Goal: Transaction & Acquisition: Purchase product/service

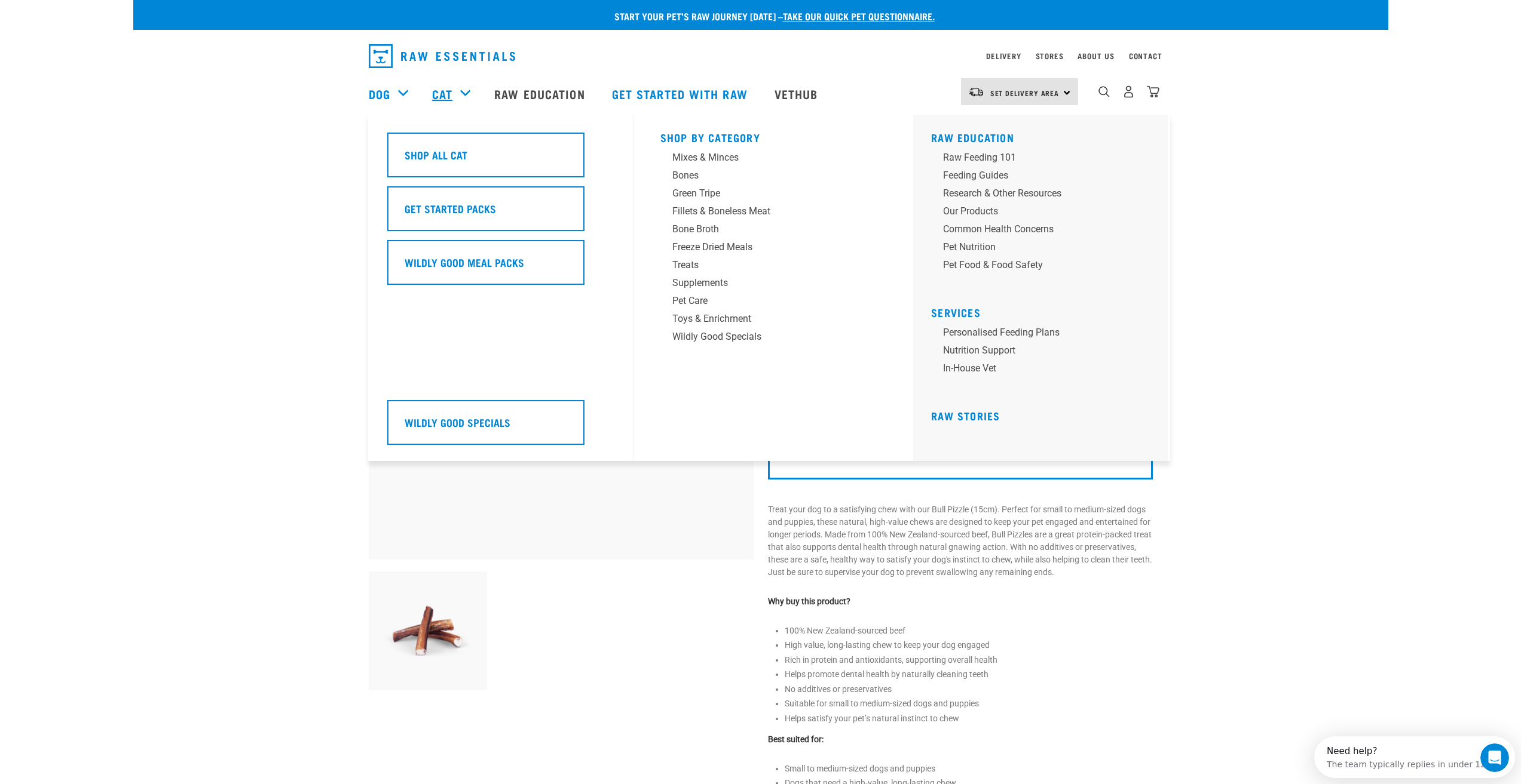
click at [447, 96] on link "Cat" at bounding box center [442, 94] width 21 height 18
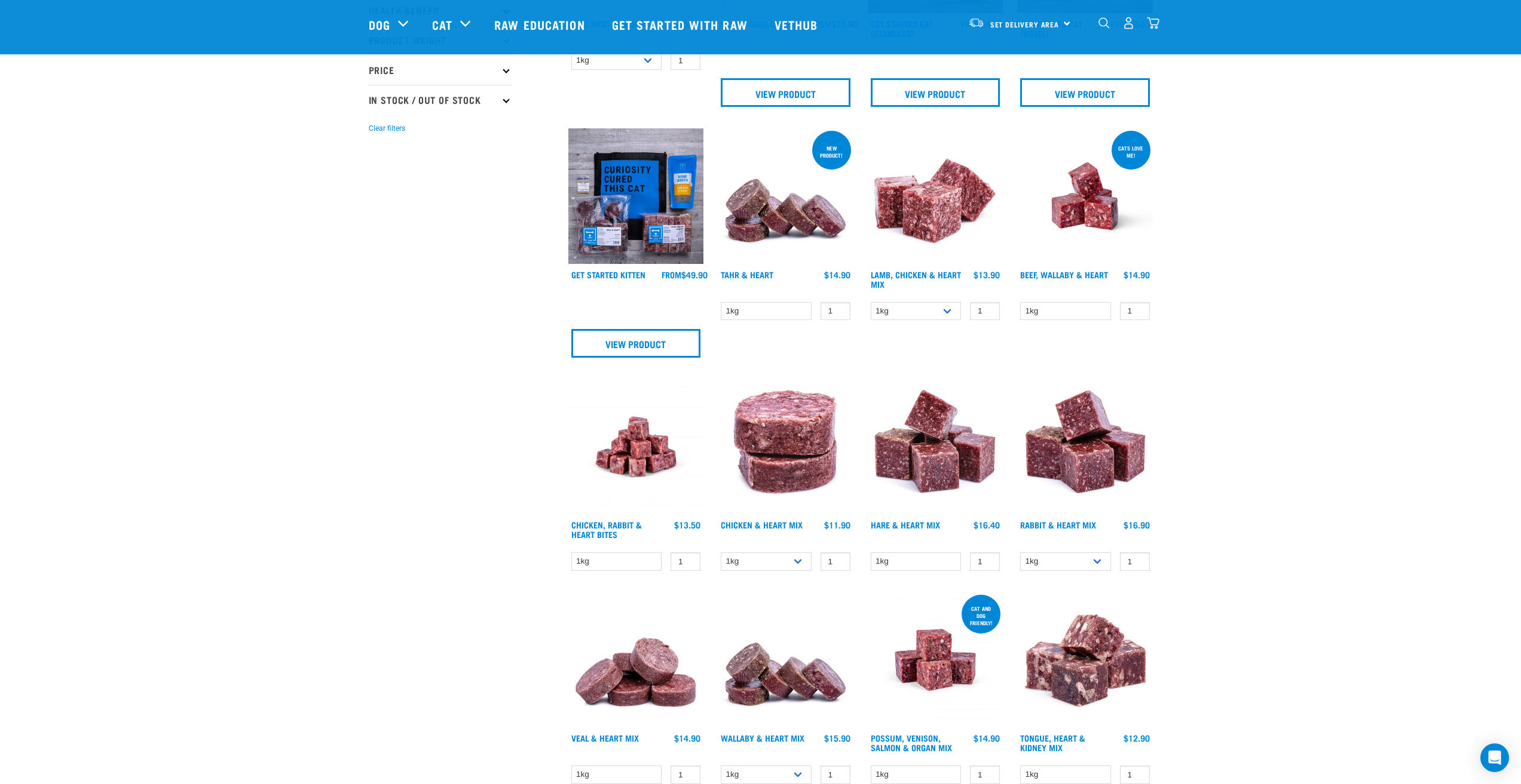
scroll to position [418, 0]
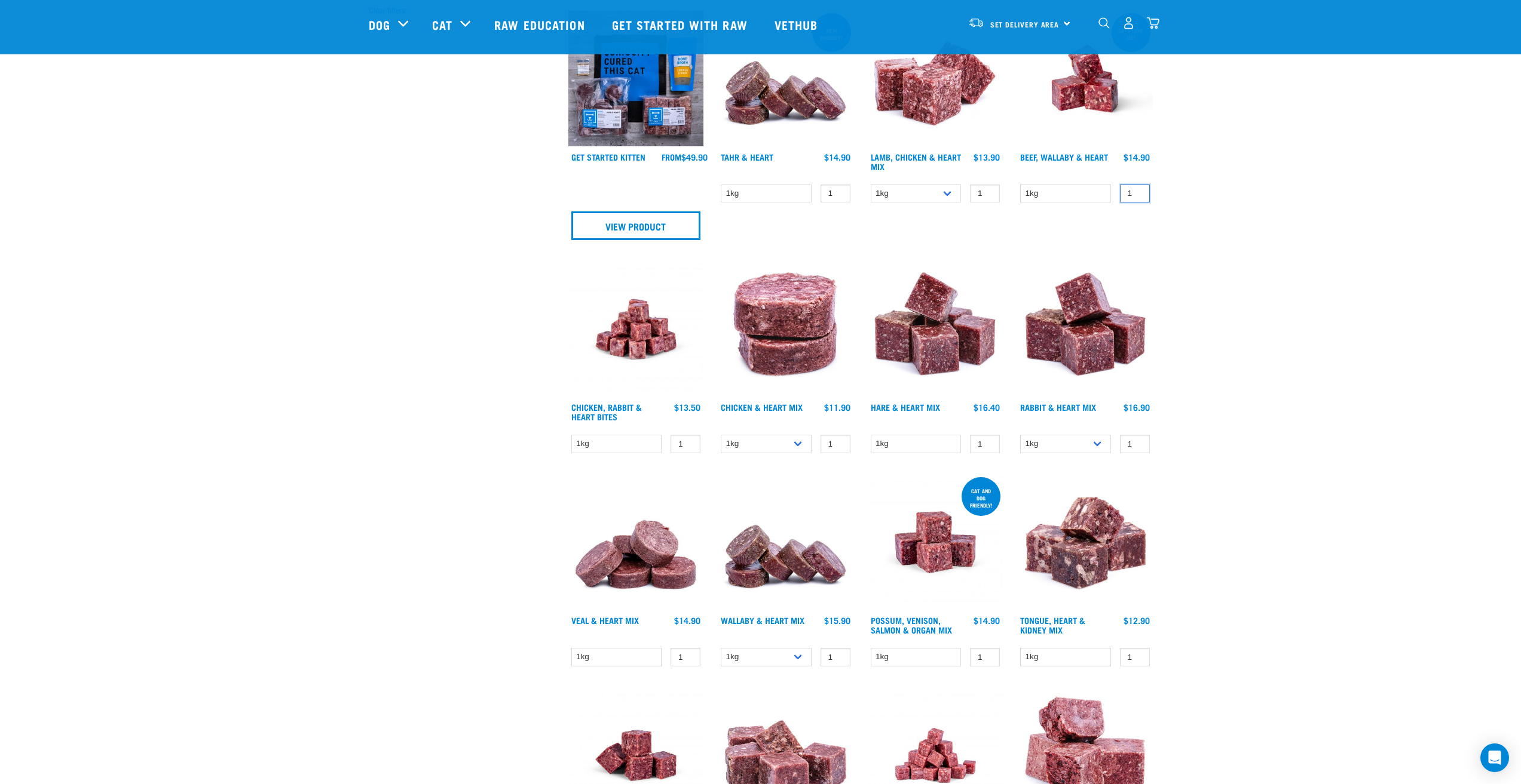
drag, startPoint x: 929, startPoint y: 541, endPoint x: 1297, endPoint y: 248, distance: 470.4
click at [1297, 248] on div "Start your pet’s raw journey today – take our quick pet questionnaire. Delivery…" at bounding box center [760, 744] width 1255 height 2326
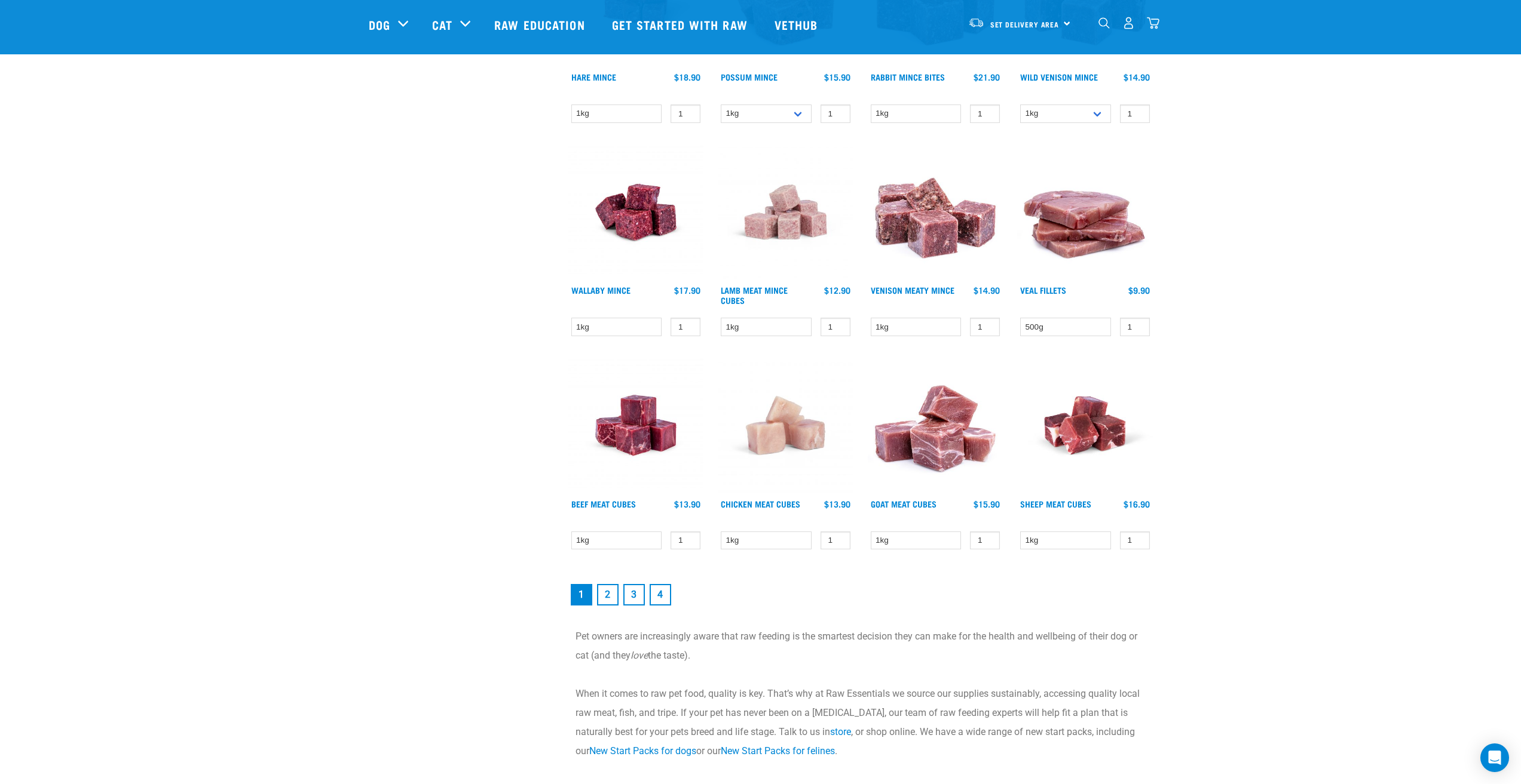
scroll to position [1493, 0]
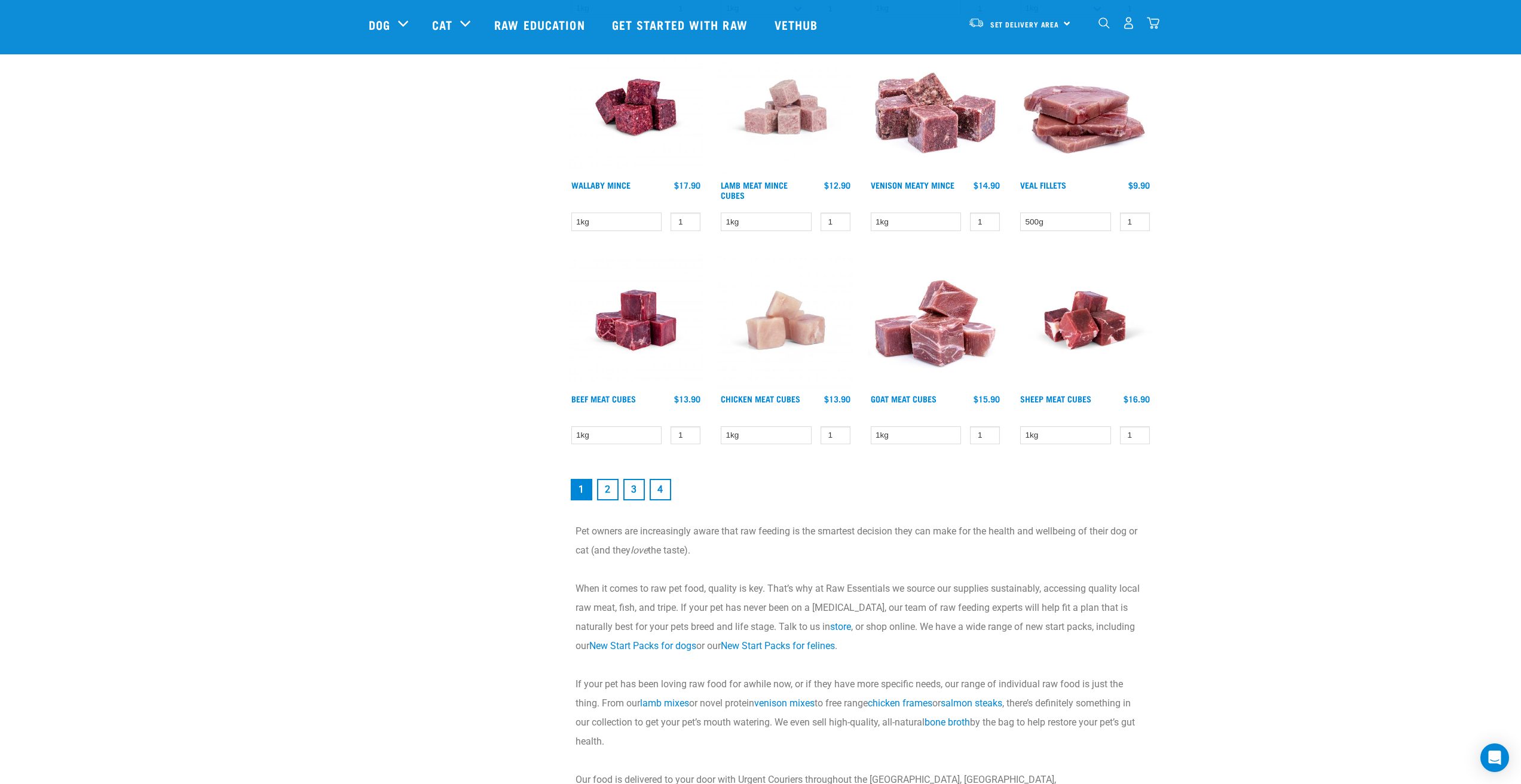
click at [609, 489] on link "2" at bounding box center [608, 489] width 21 height 21
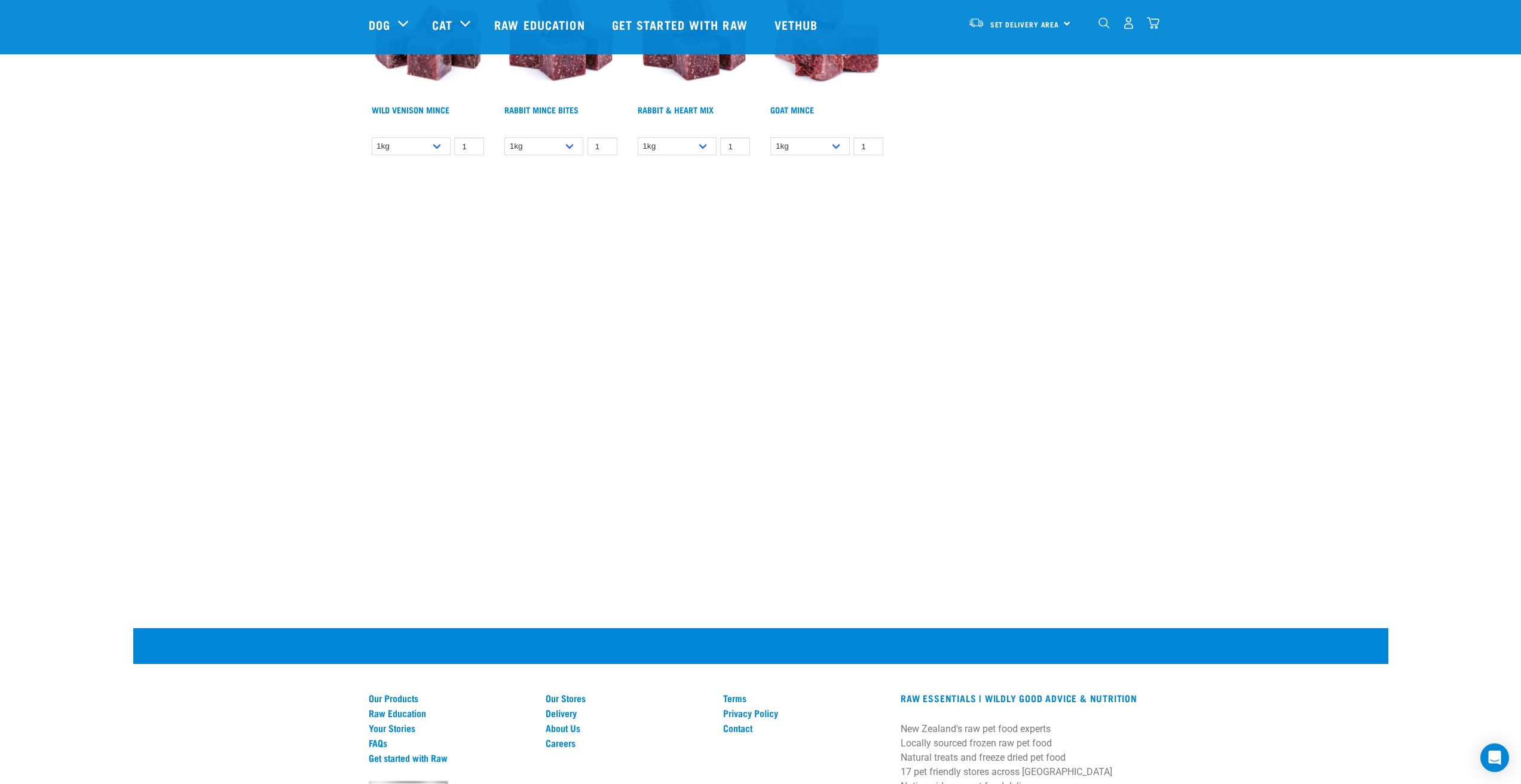
scroll to position [952, 0]
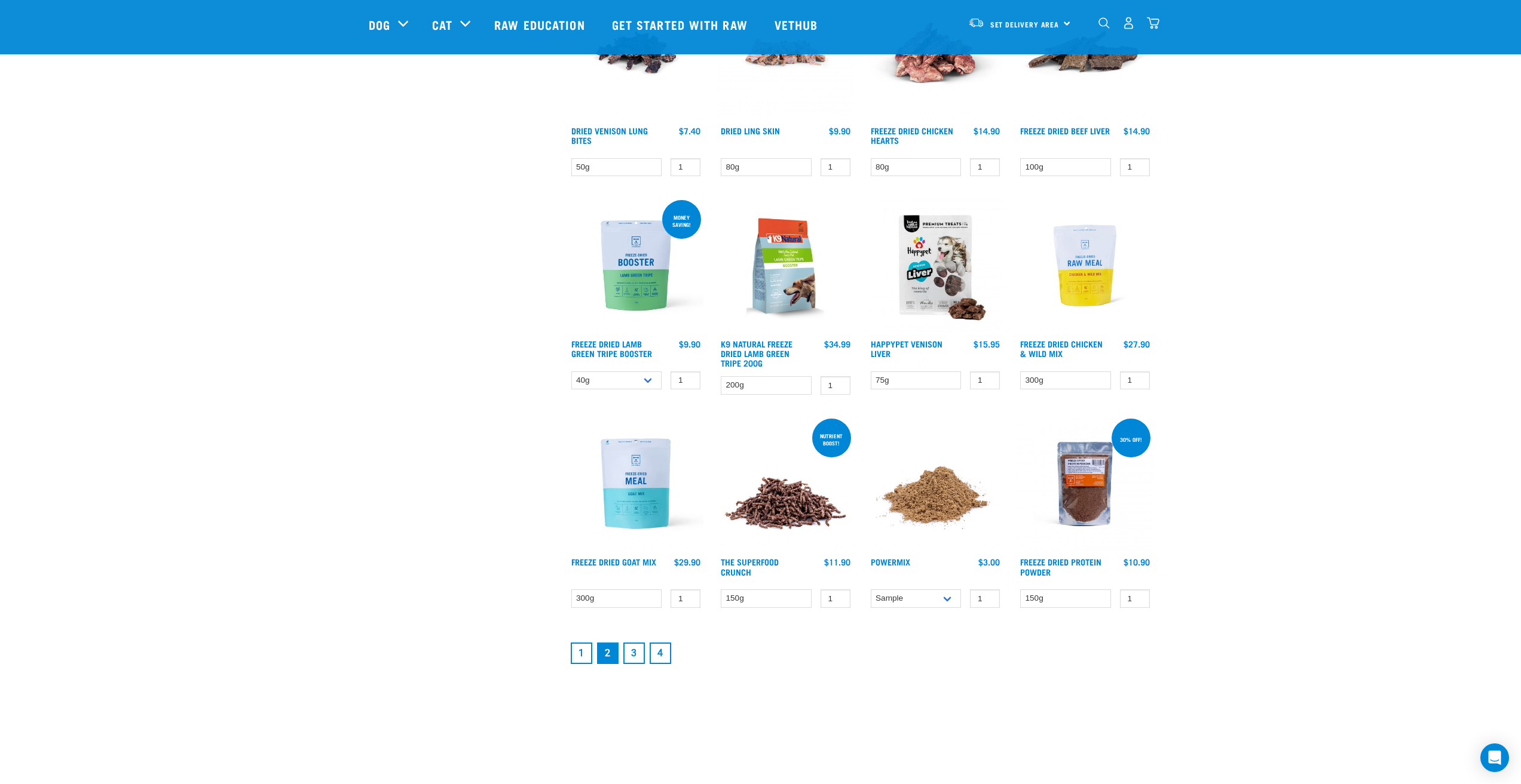
scroll to position [1433, 0]
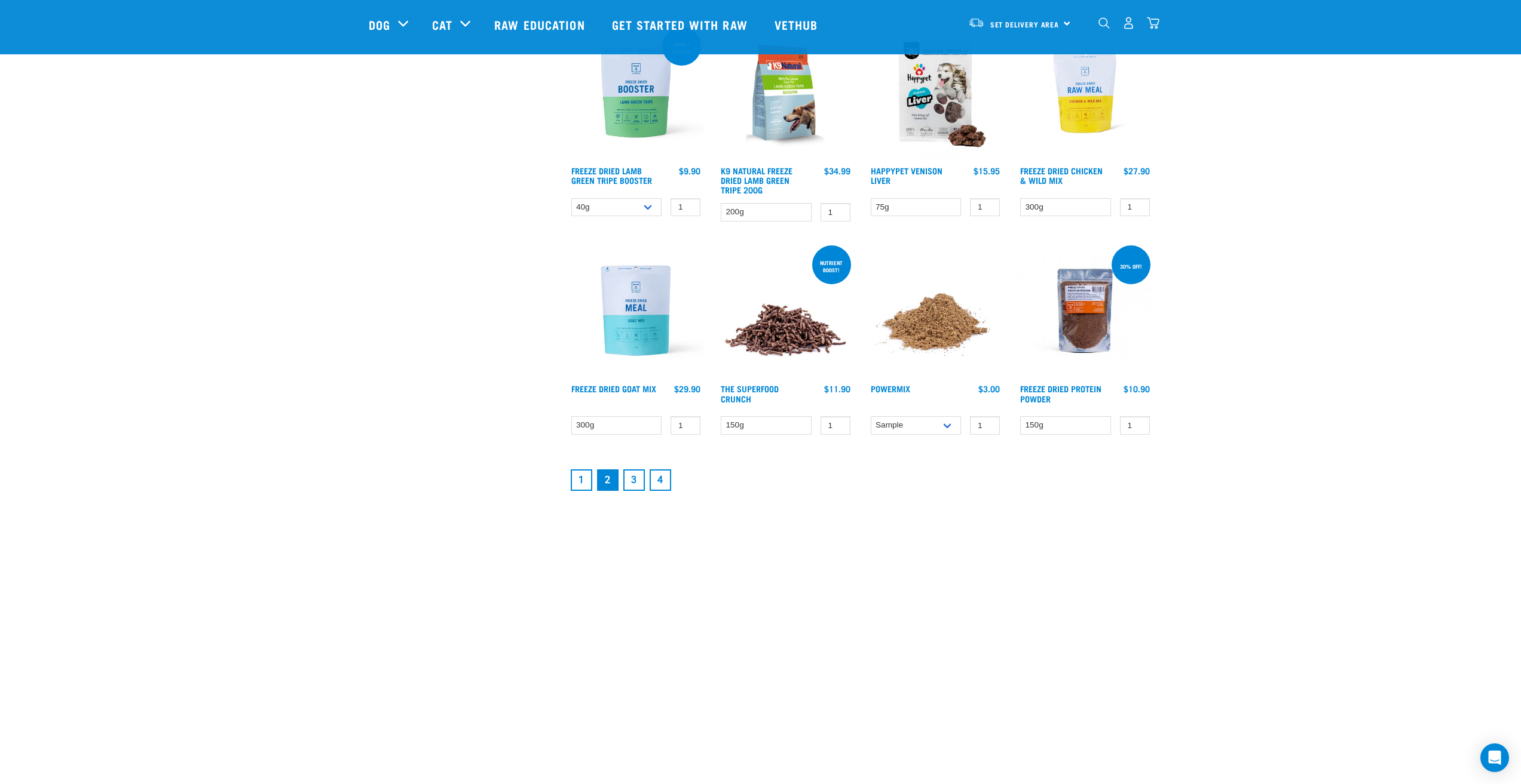
click at [634, 485] on link "3" at bounding box center [634, 480] width 21 height 21
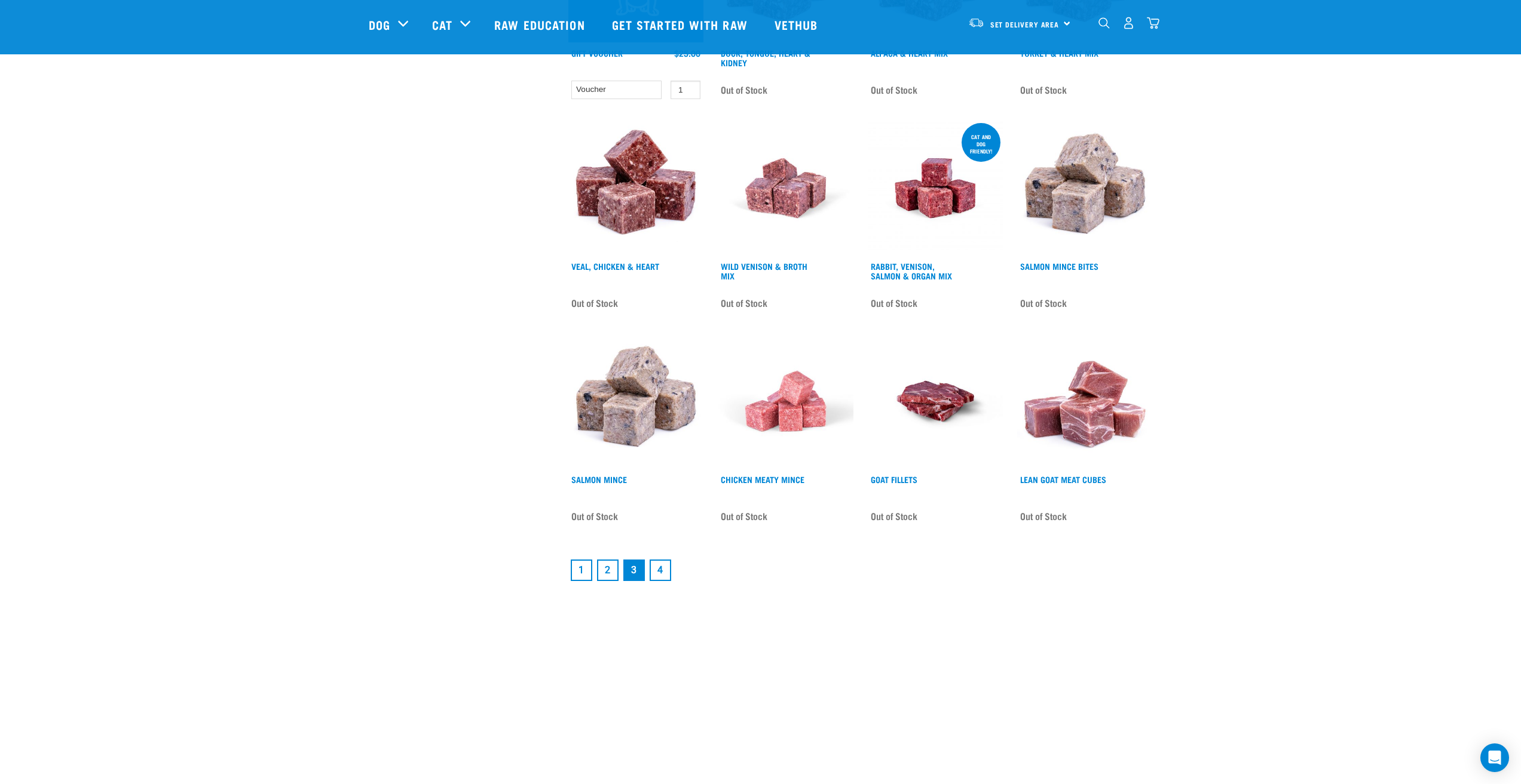
scroll to position [1374, 0]
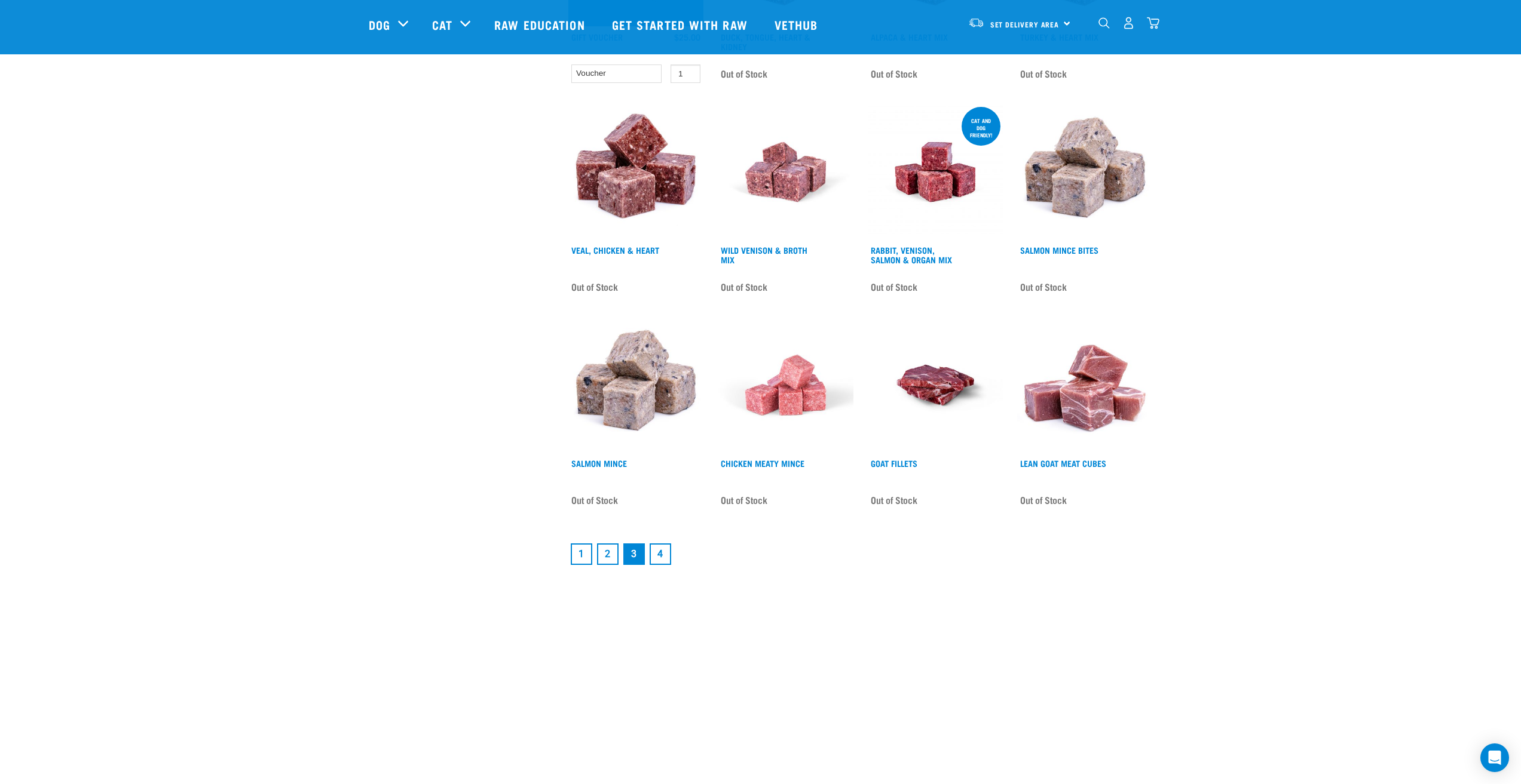
click at [659, 544] on link "4" at bounding box center [661, 555] width 21 height 21
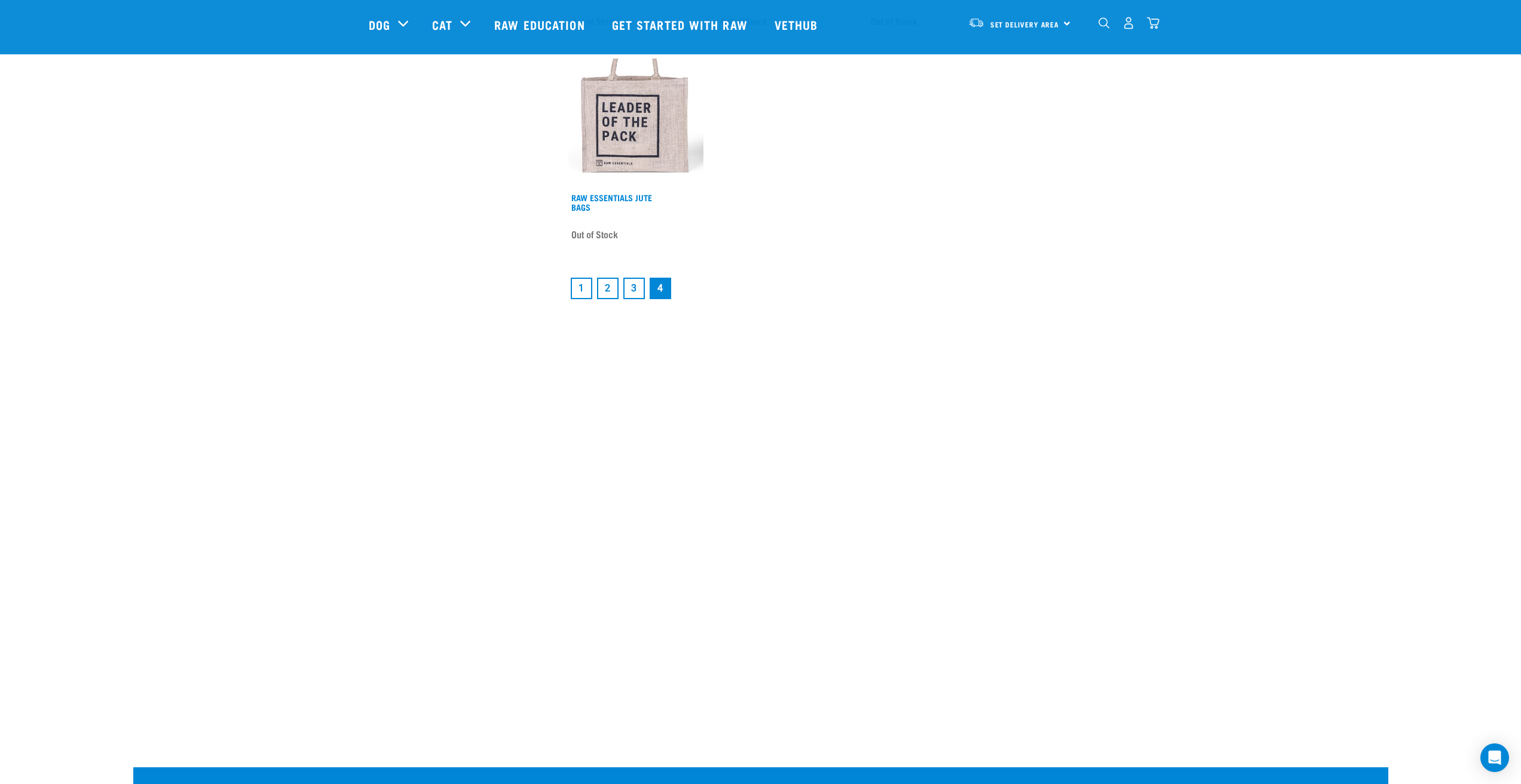
scroll to position [1015, 0]
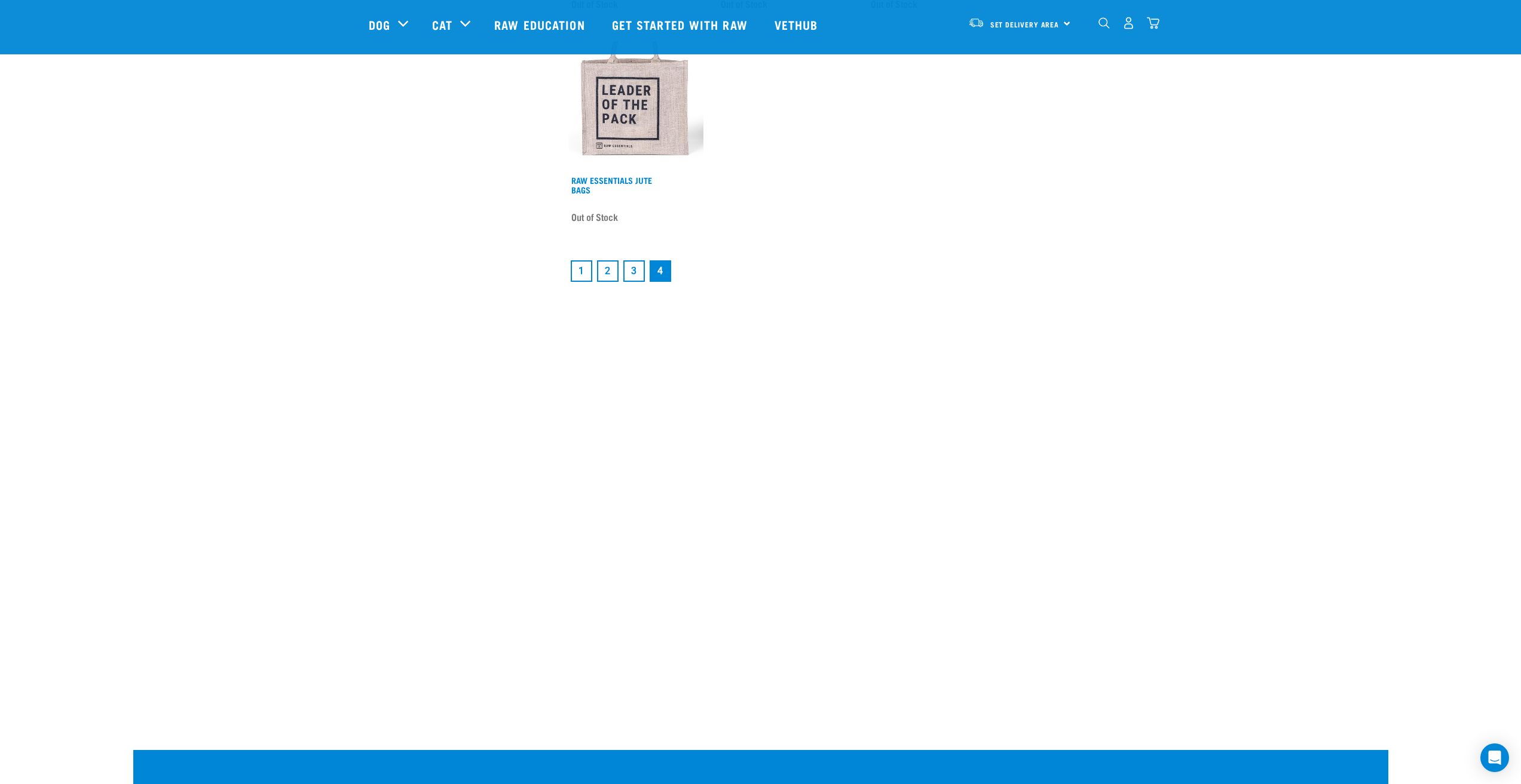
click at [579, 278] on link "1" at bounding box center [581, 272] width 21 height 21
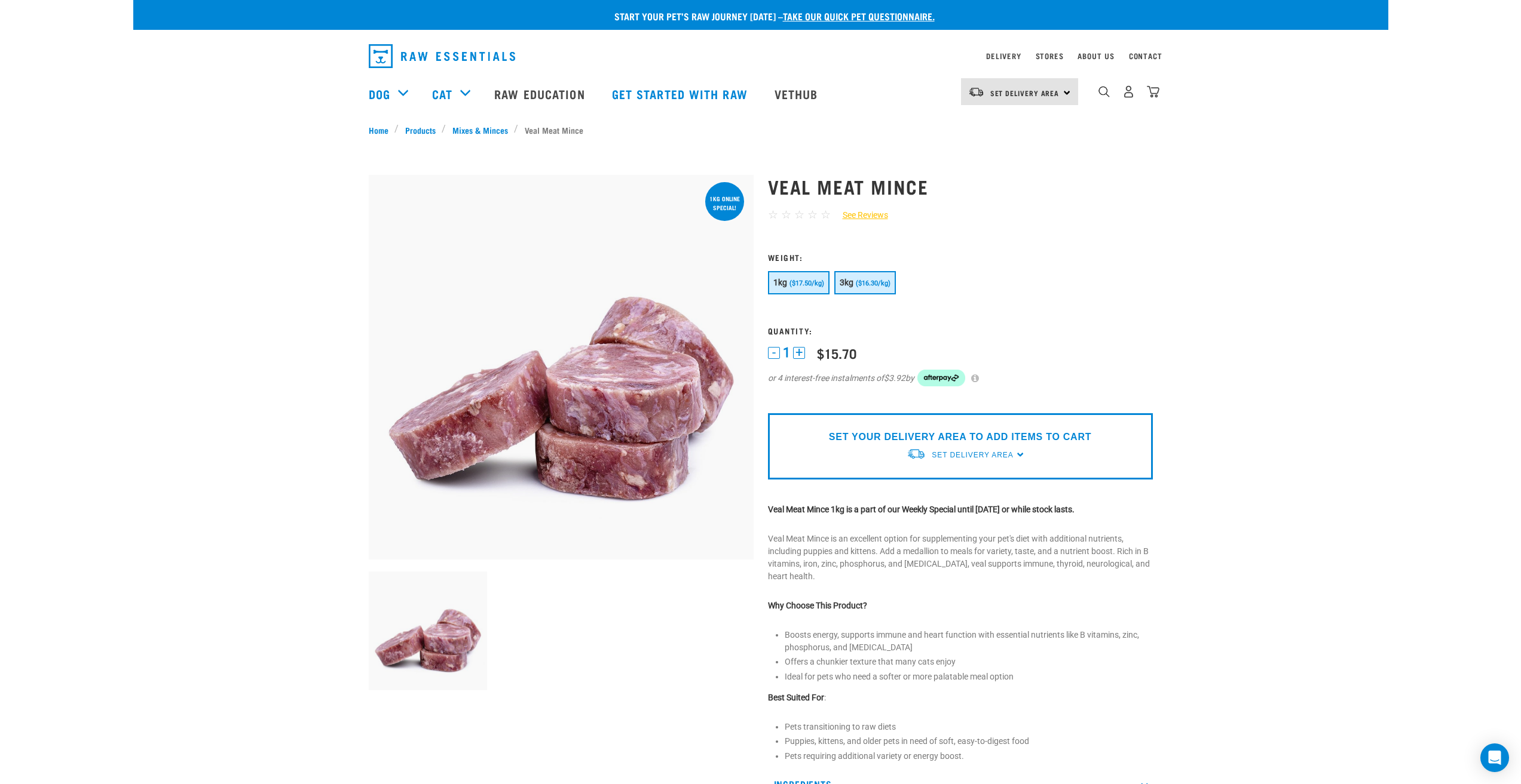
click at [868, 284] on span "($16.30/kg)" at bounding box center [873, 283] width 35 height 7
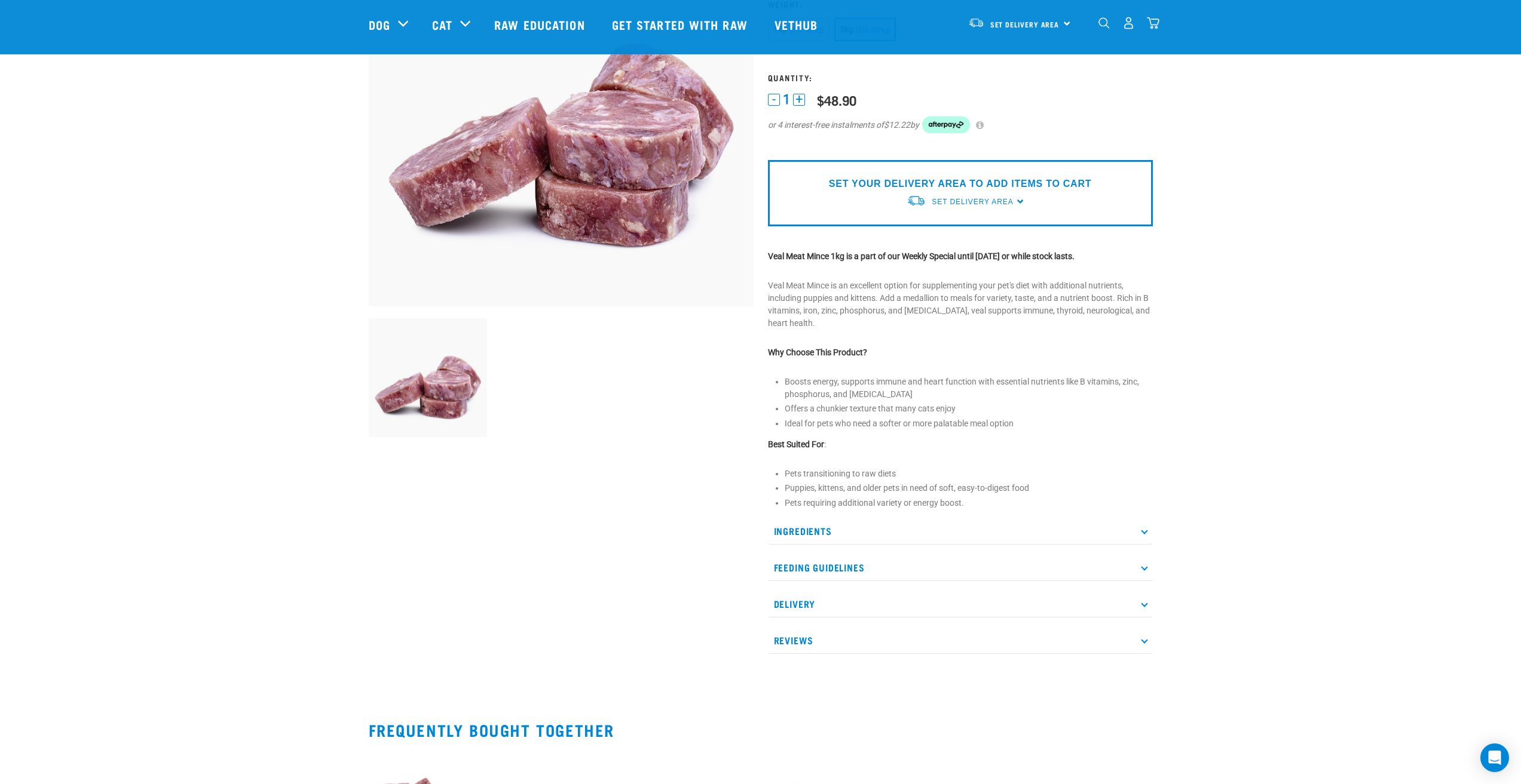
scroll to position [59, 0]
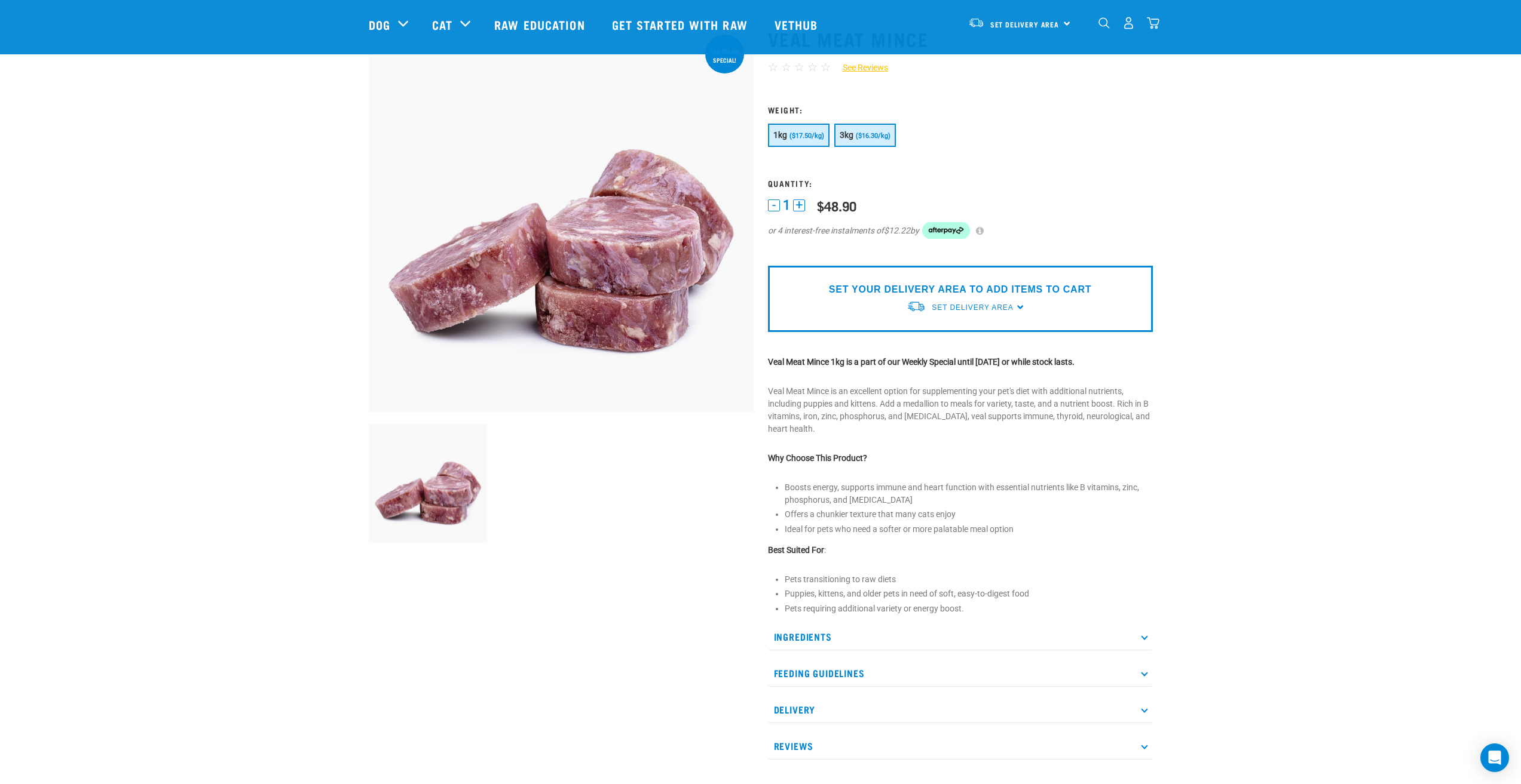
click at [803, 143] on button "1kg ($17.50/kg)" at bounding box center [798, 135] width 62 height 23
